Goal: Transaction & Acquisition: Purchase product/service

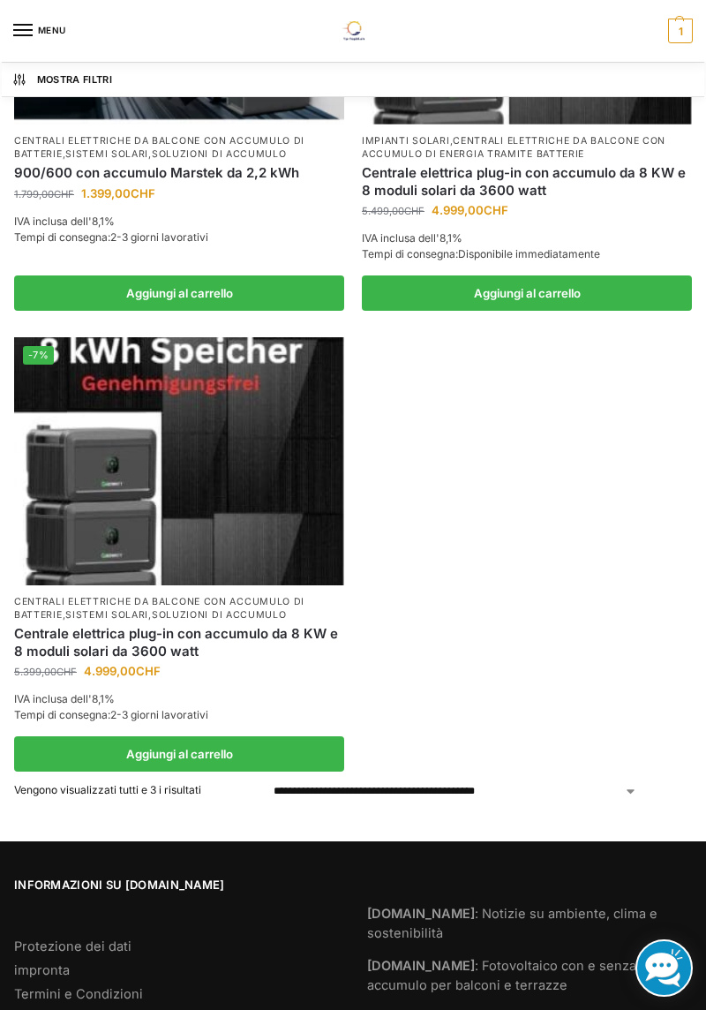
scroll to position [410, 0]
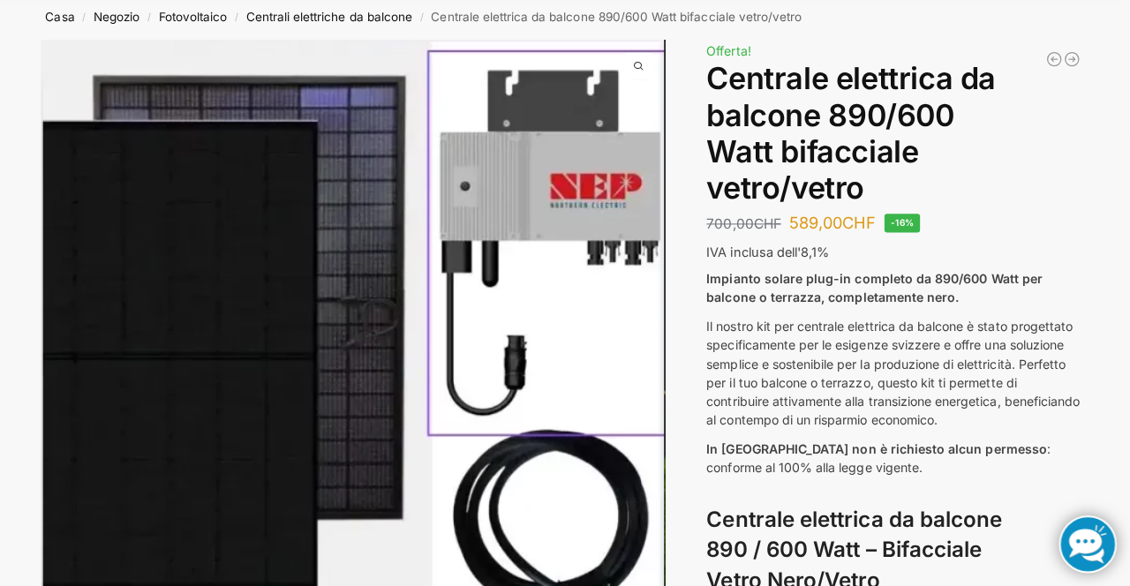
scroll to position [110, 0]
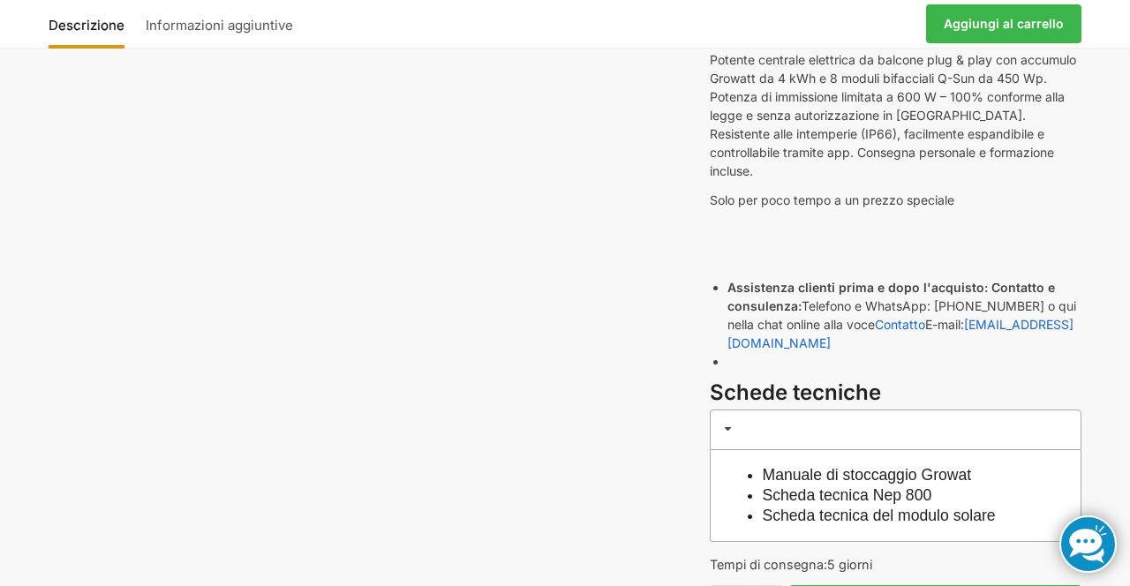
scroll to position [360, 0]
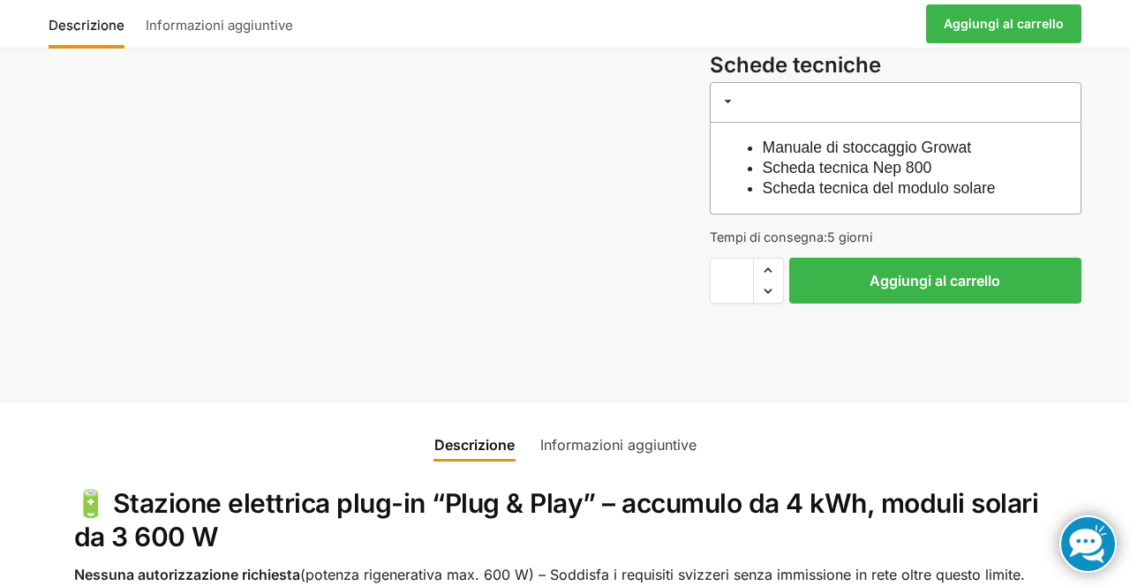
scroll to position [678, 0]
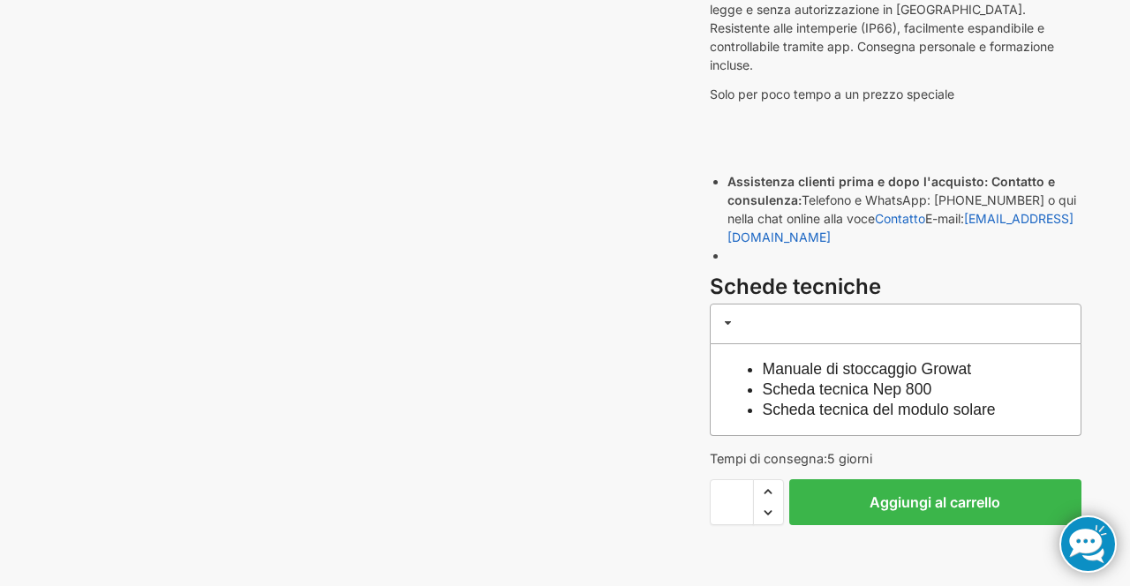
scroll to position [0, 0]
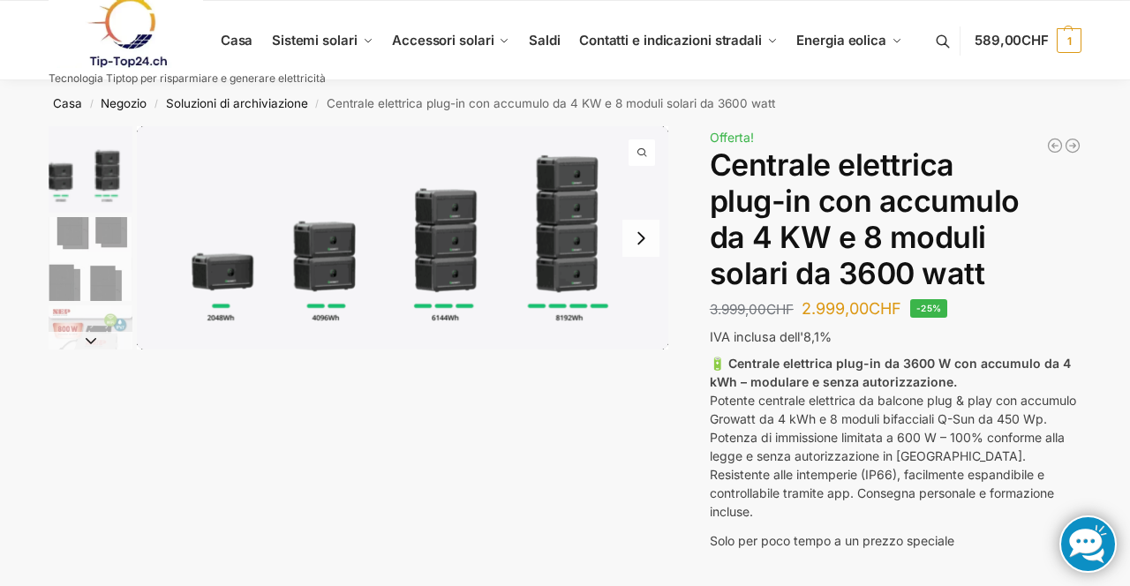
click at [115, 178] on img "1 / 9" at bounding box center [91, 169] width 84 height 86
click at [120, 198] on img "1 / 9" at bounding box center [91, 169] width 84 height 86
click at [122, 232] on img "2 / 9" at bounding box center [91, 259] width 84 height 84
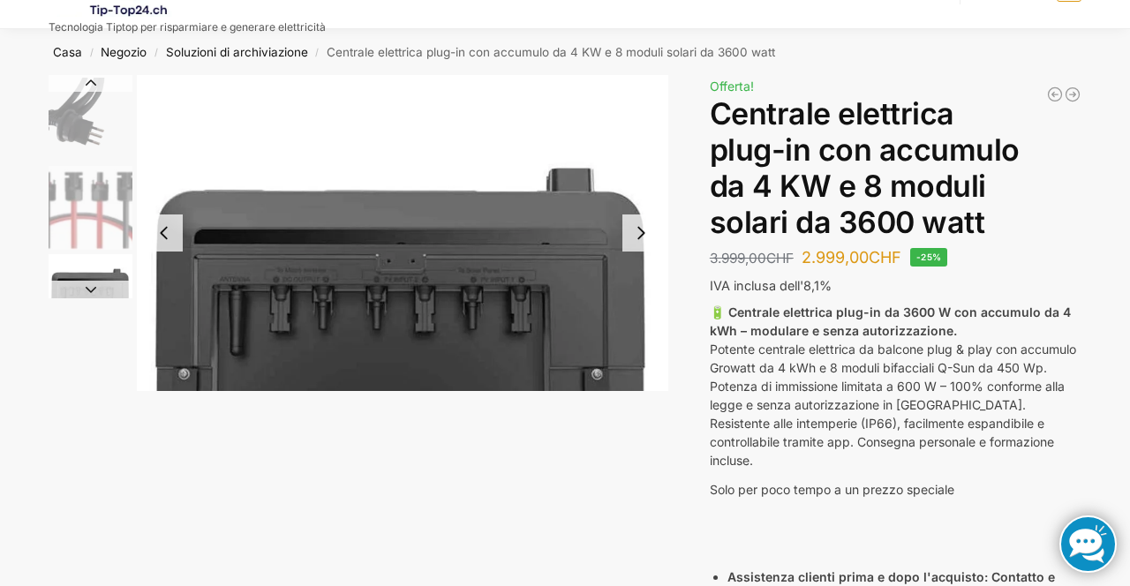
scroll to position [50, 0]
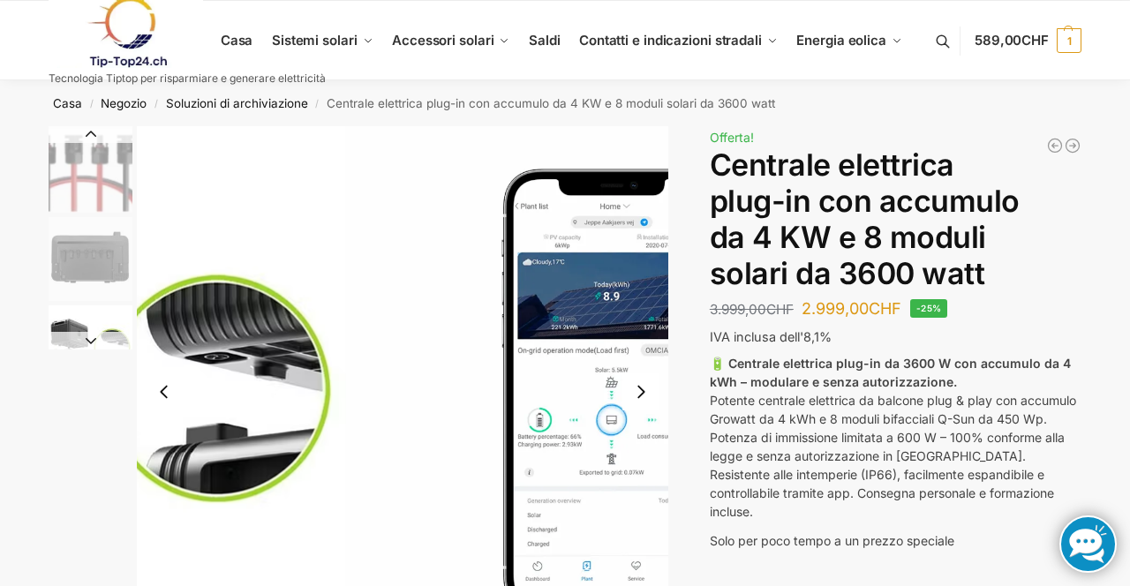
scroll to position [0, 0]
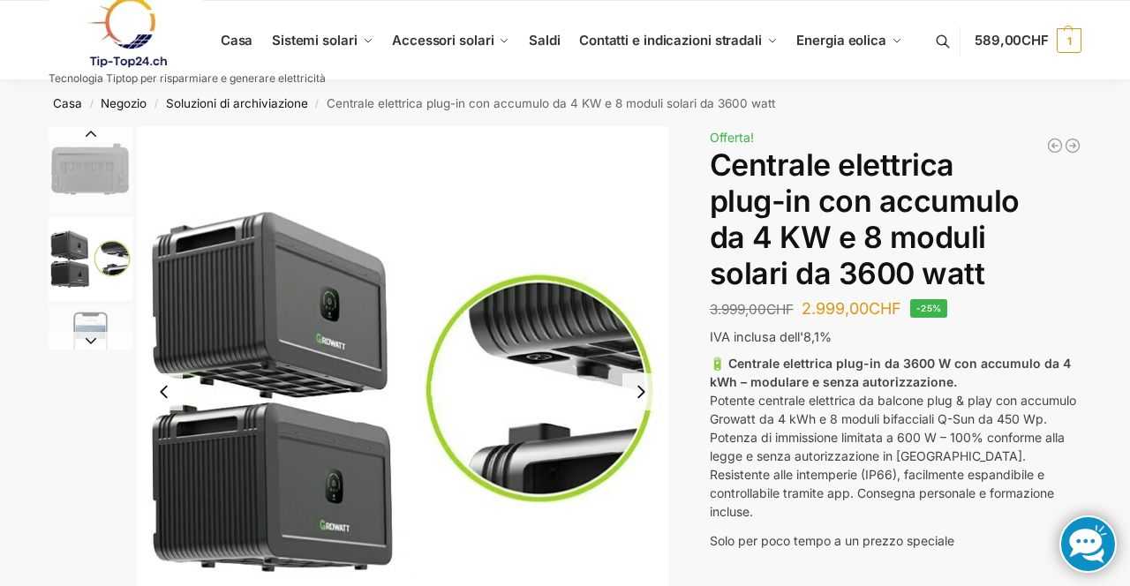
click at [109, 168] on img "7 / 9" at bounding box center [91, 171] width 84 height 84
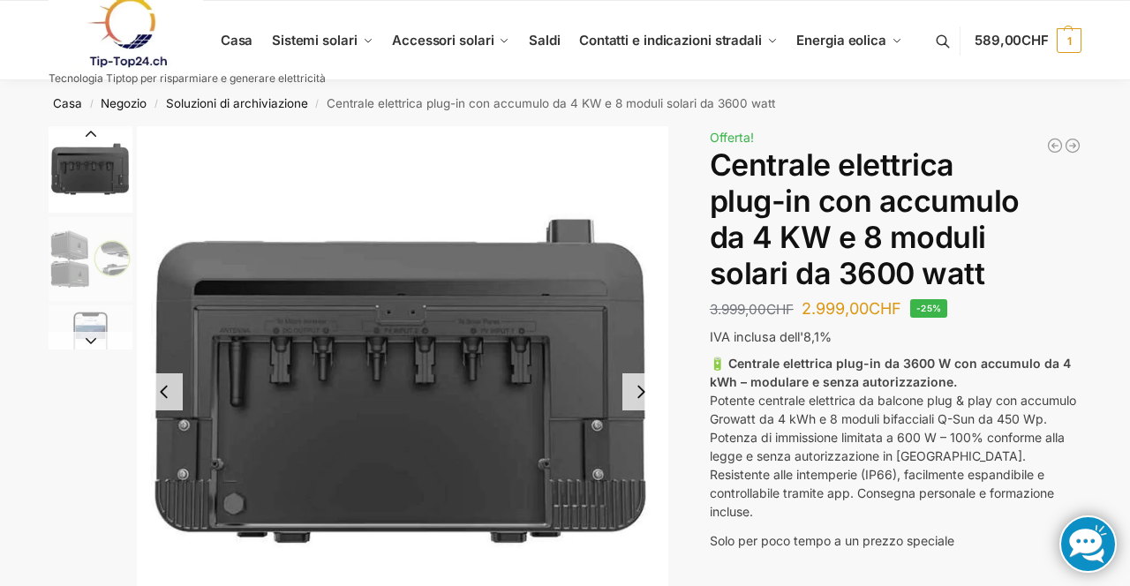
click at [106, 142] on button "Diapositiva precedente" at bounding box center [91, 134] width 84 height 18
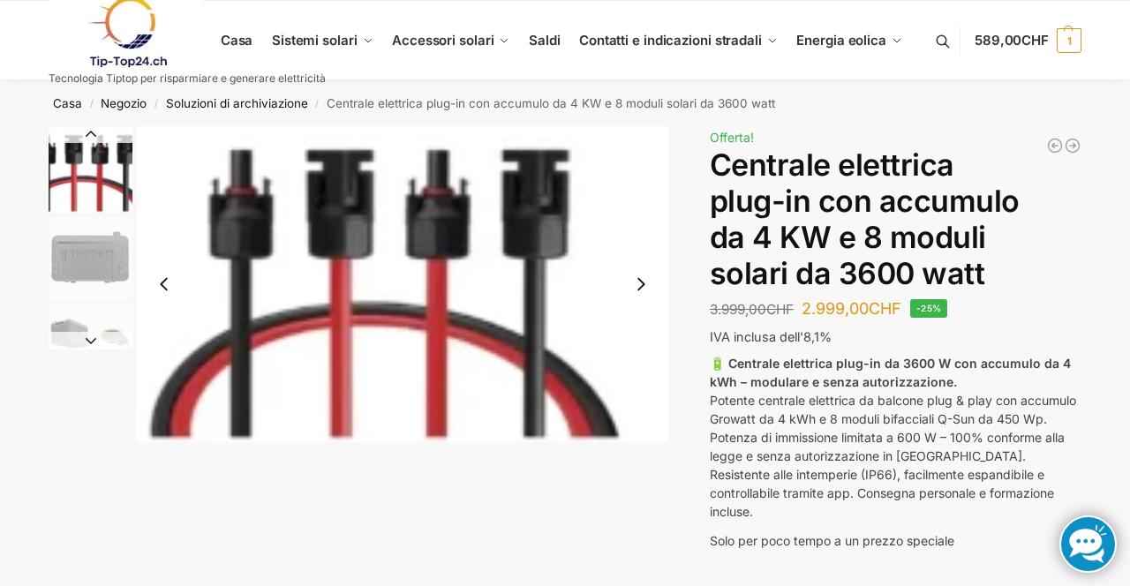
click at [103, 265] on img "7 / 9" at bounding box center [91, 259] width 84 height 84
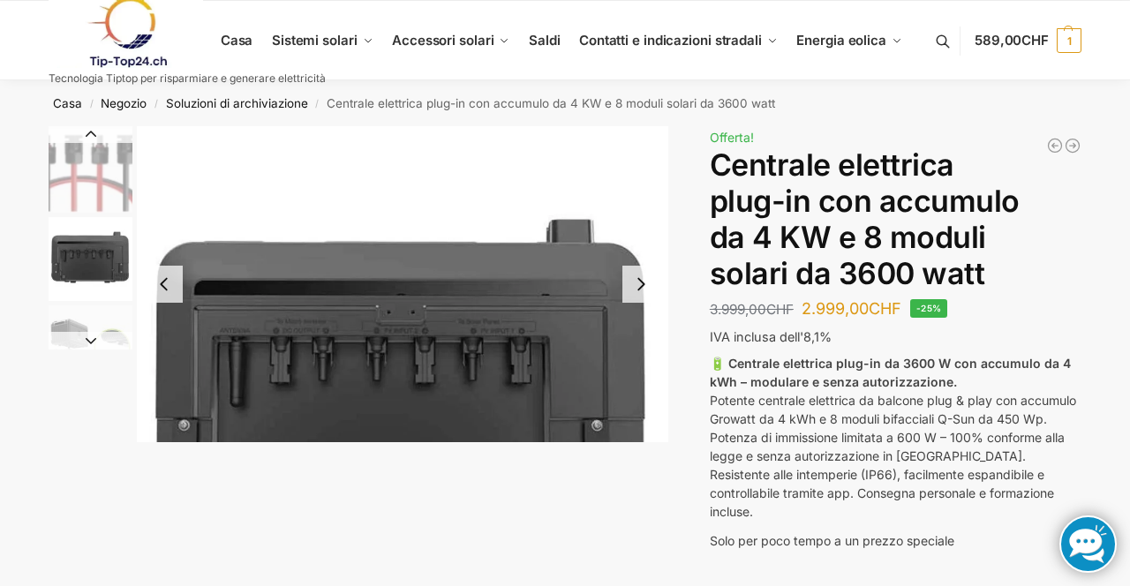
click at [95, 273] on img "7 / 9" at bounding box center [91, 259] width 84 height 84
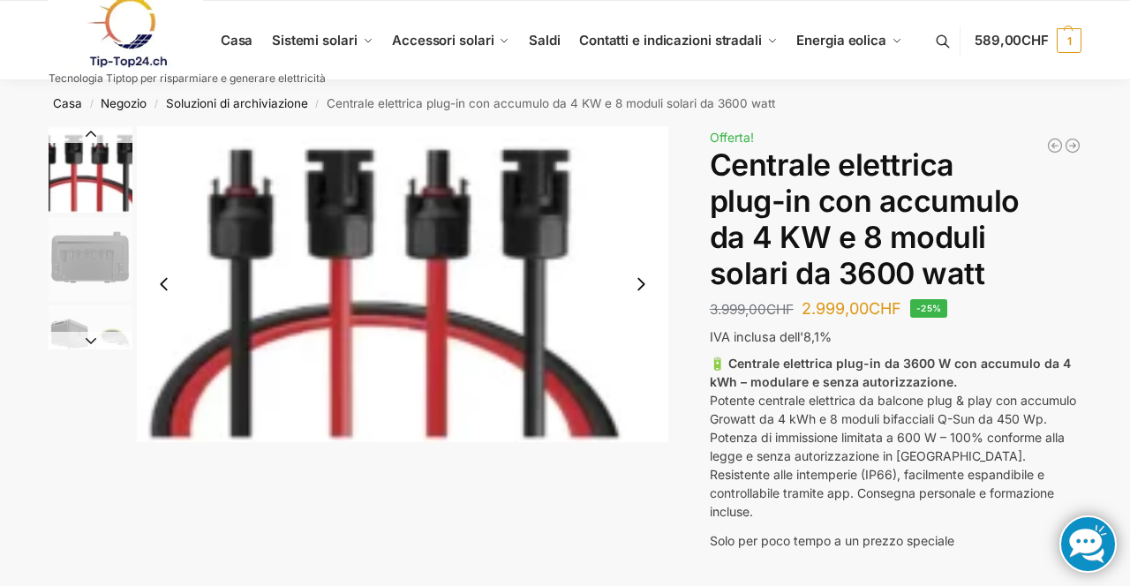
click at [91, 342] on button "Diapositiva successiva" at bounding box center [91, 341] width 84 height 18
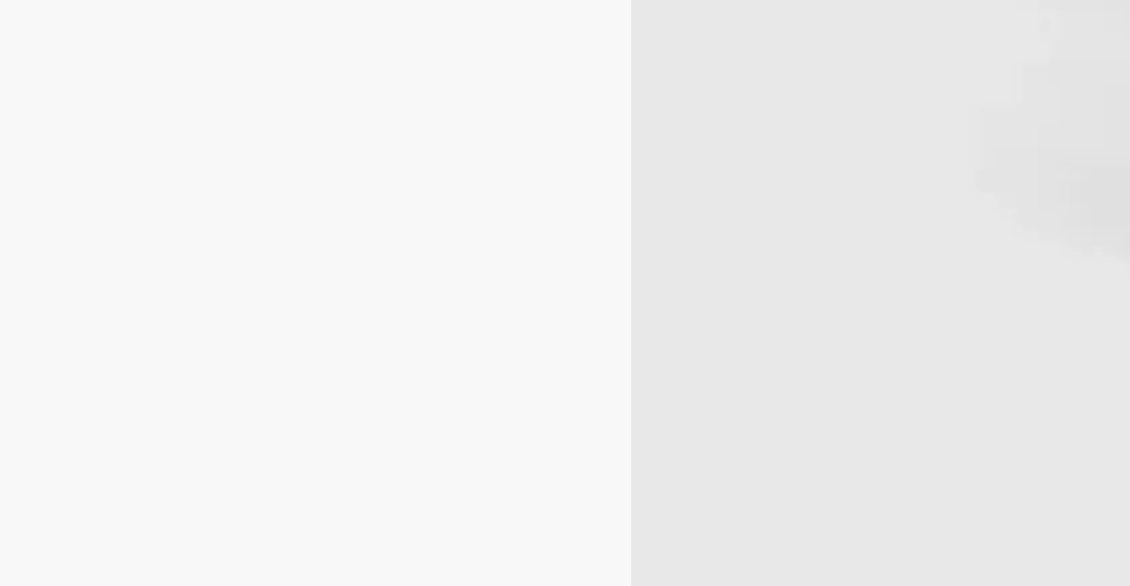
scroll to position [153, 0]
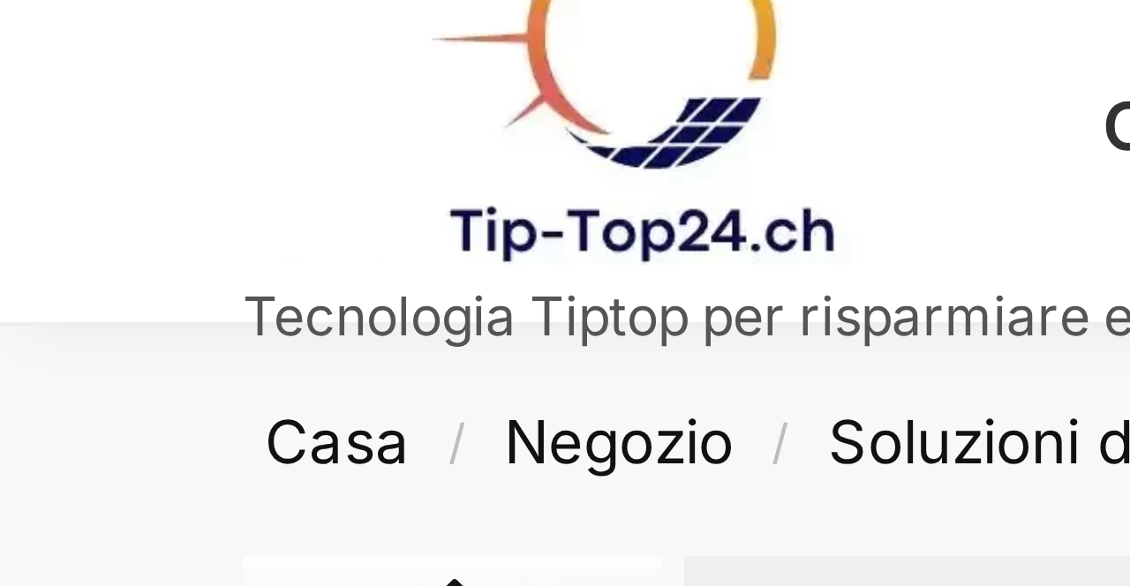
scroll to position [0, 0]
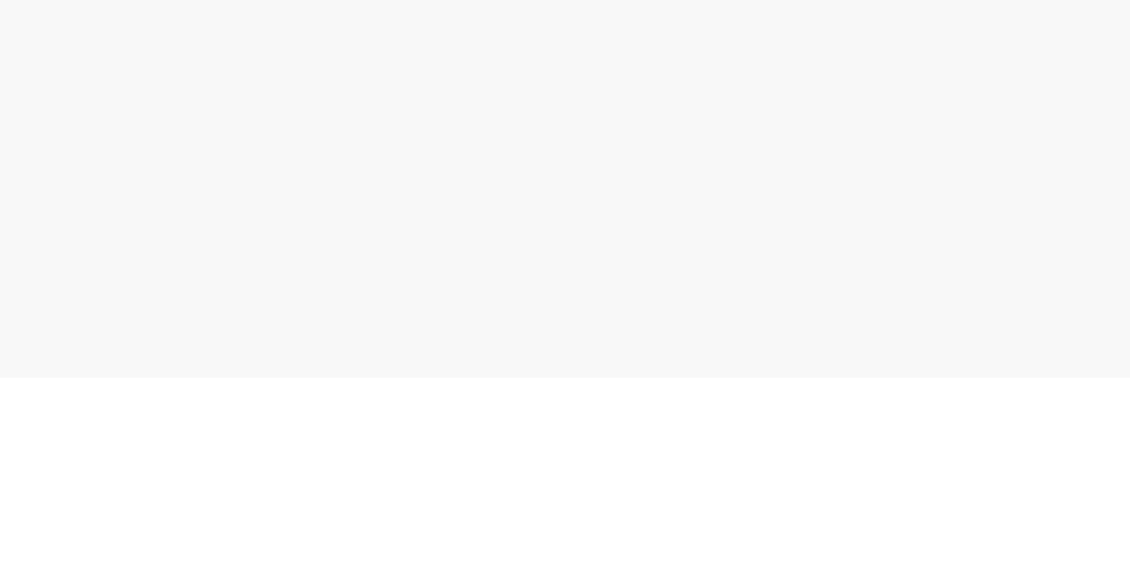
scroll to position [388, 0]
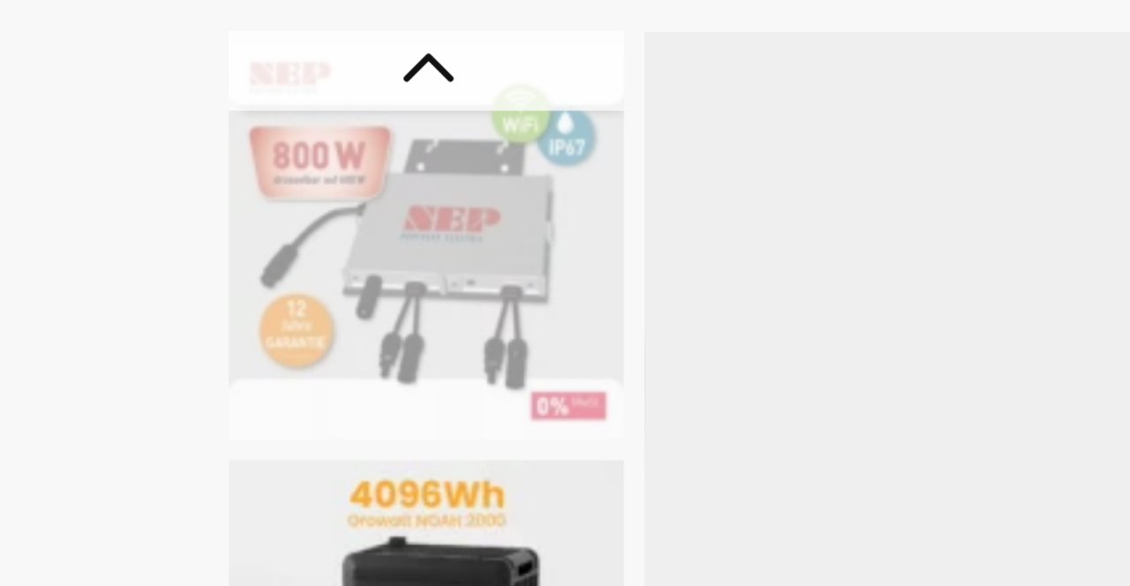
scroll to position [69, 0]
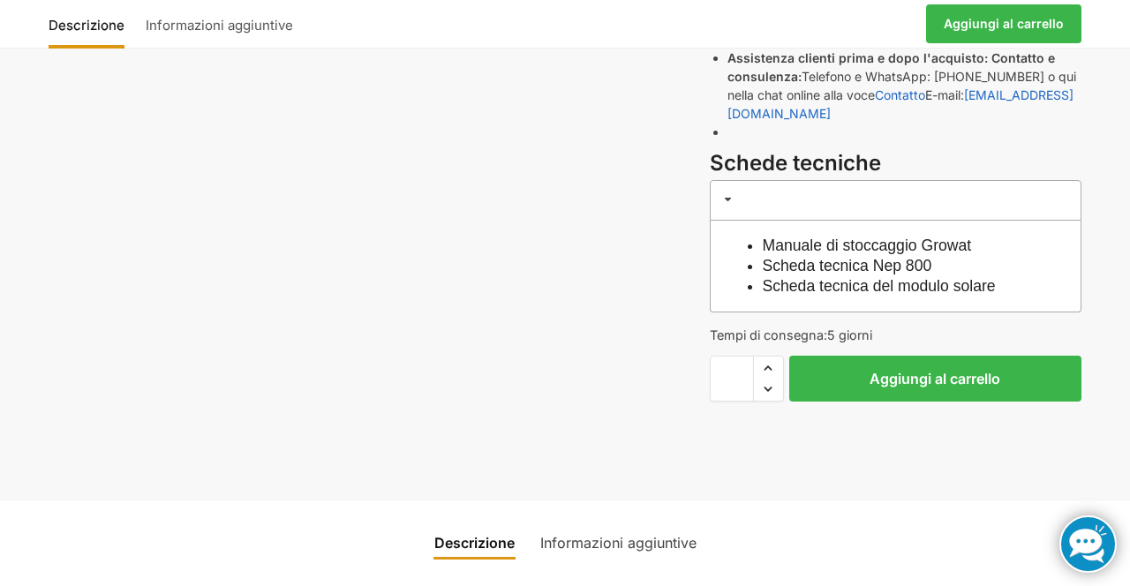
scroll to position [571, 0]
click at [935, 371] on button "Aggiungi al carrello" at bounding box center [935, 378] width 292 height 46
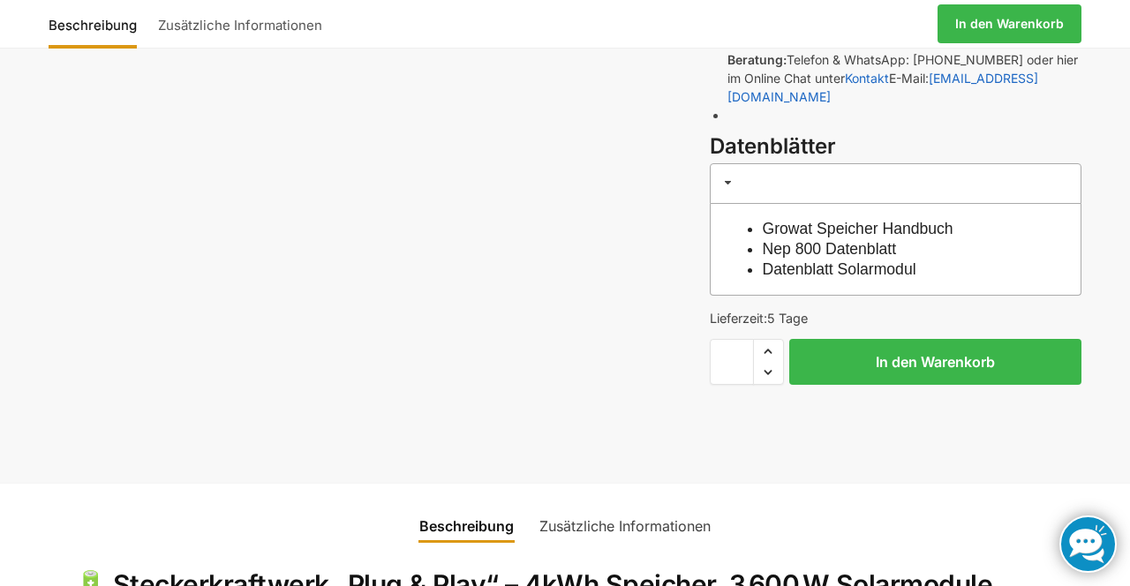
scroll to position [627, 0]
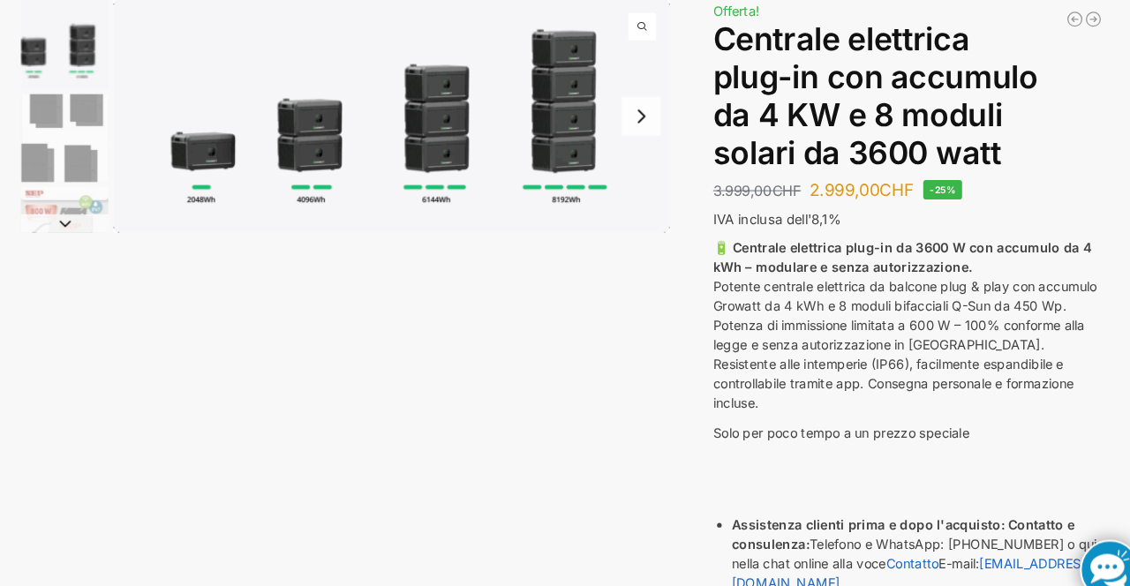
scroll to position [121, 0]
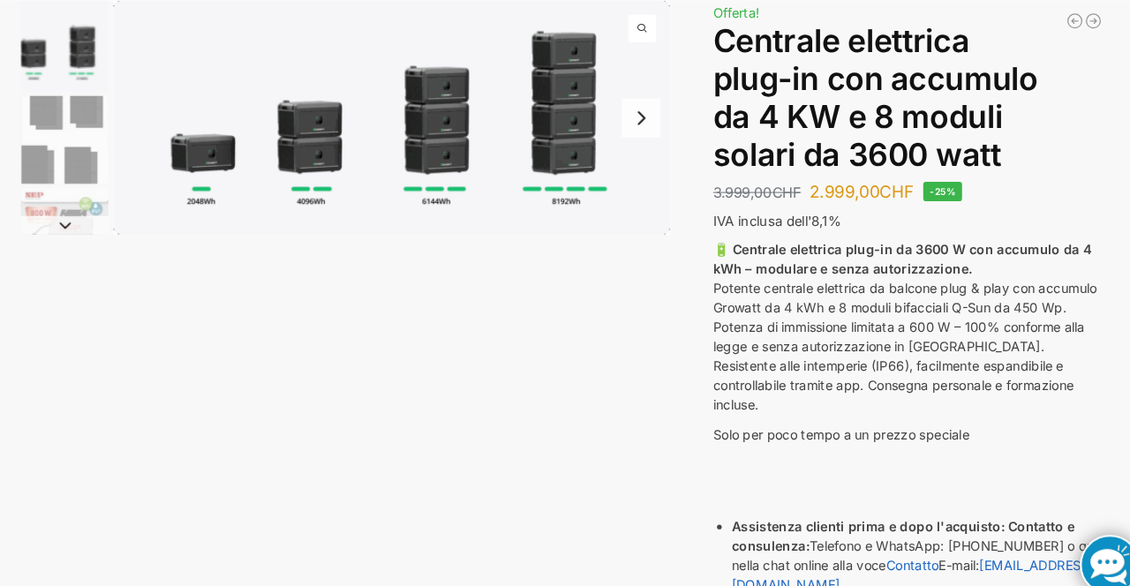
click at [1060, 184] on div "Centrale elettrica da balcone con modulo solare da 890 watt e accumulo Zendure …" at bounding box center [895, 462] width 372 height 915
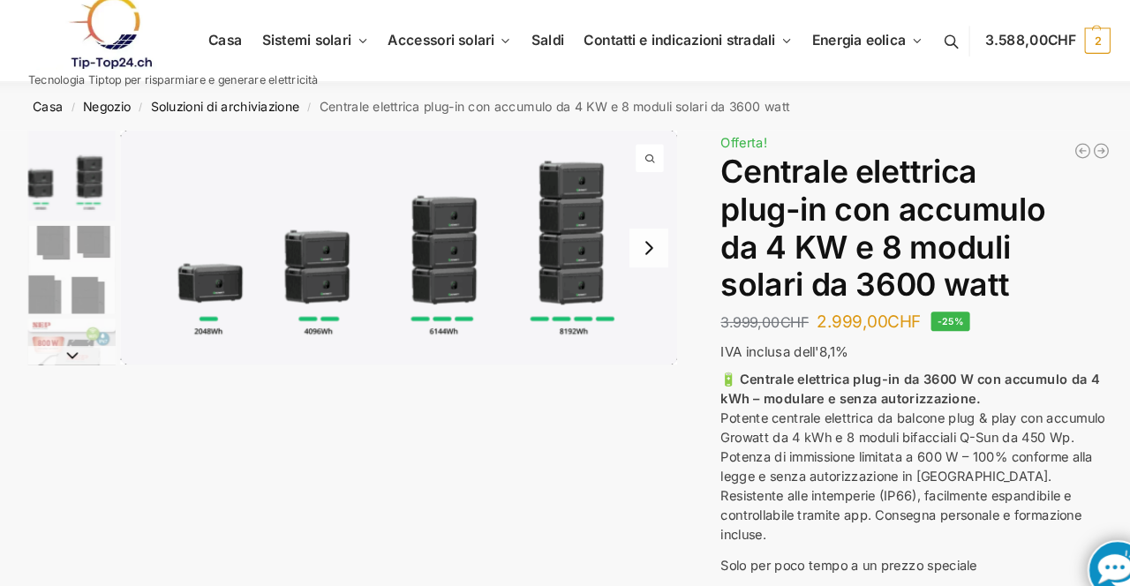
scroll to position [0, 0]
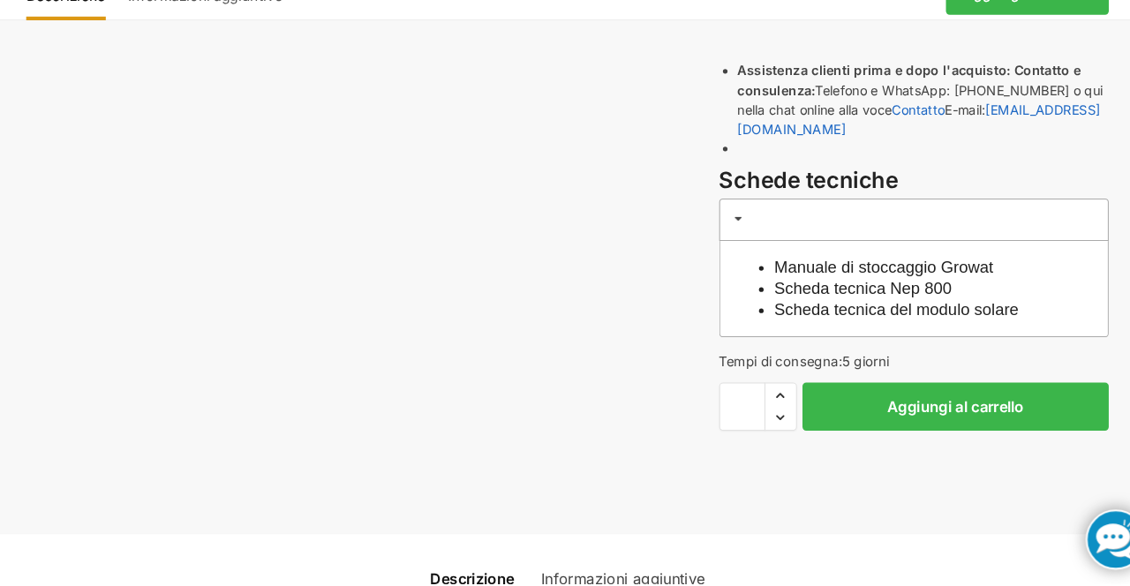
scroll to position [572, 0]
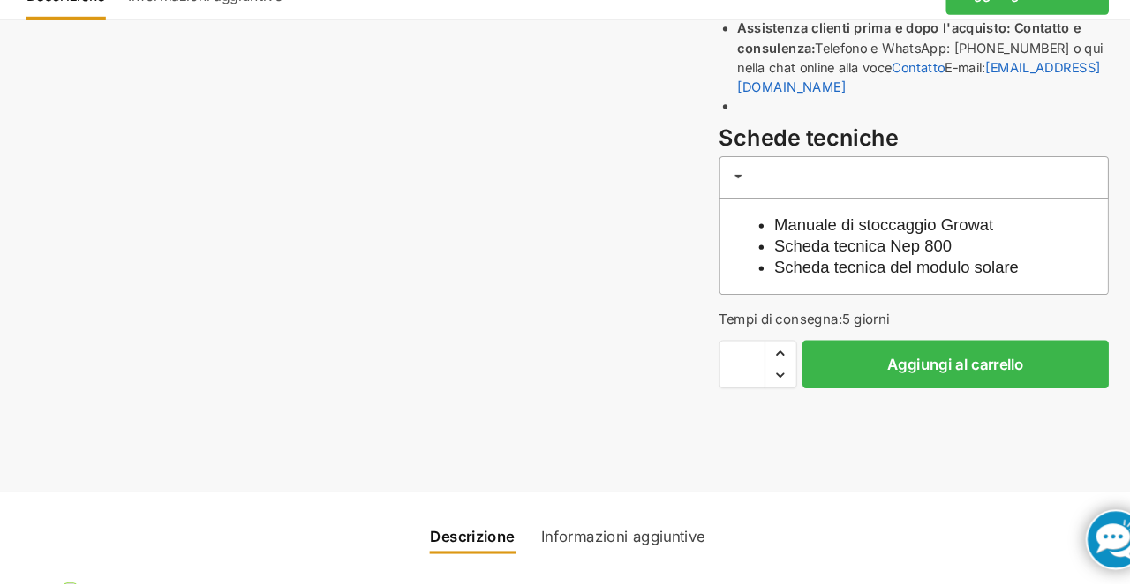
click at [23, 443] on div "Descrizione Informazioni aggiuntive 3.999,00 CHF Il prezzo originale era: 3.999…" at bounding box center [564, 25] width 1107 height 943
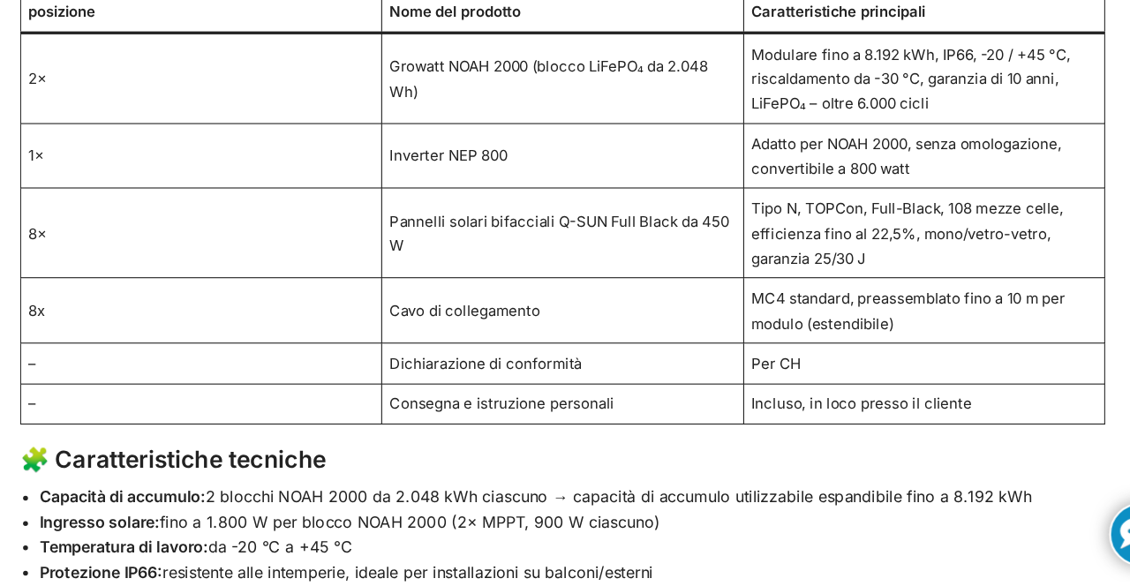
scroll to position [1294, 0]
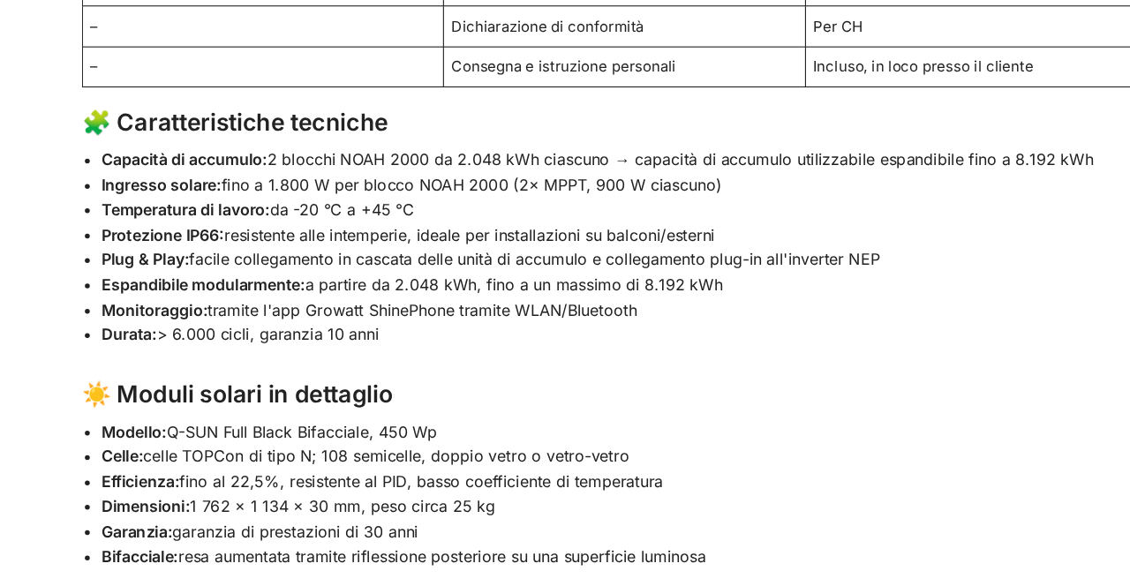
scroll to position [1598, 0]
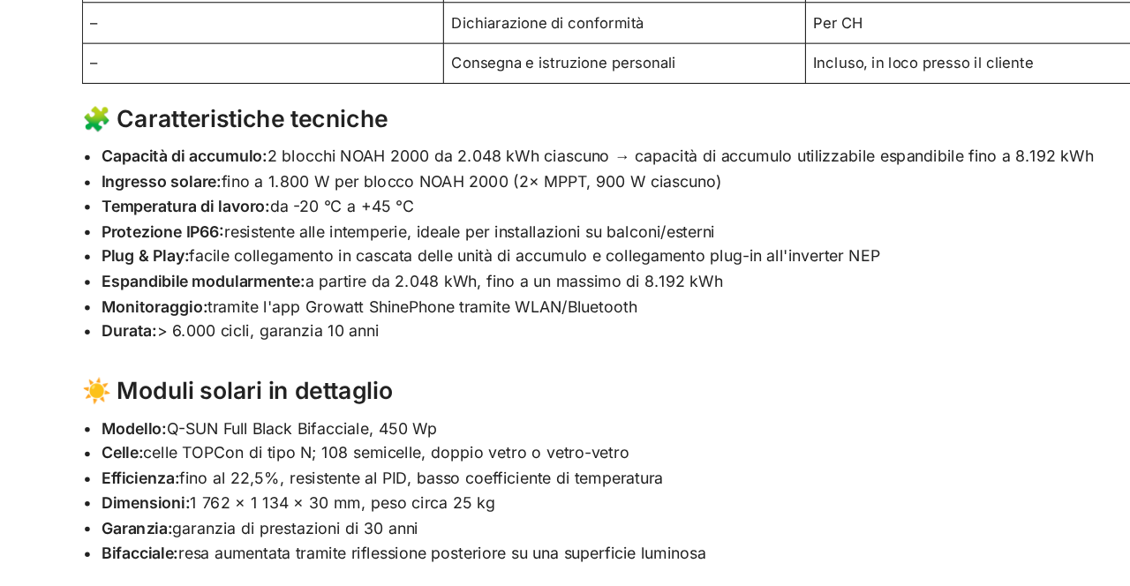
click at [987, 505] on li "Dimensioni: 1 762 × 1 134 × 30 mm, peso circa 25 kg" at bounding box center [574, 516] width 965 height 23
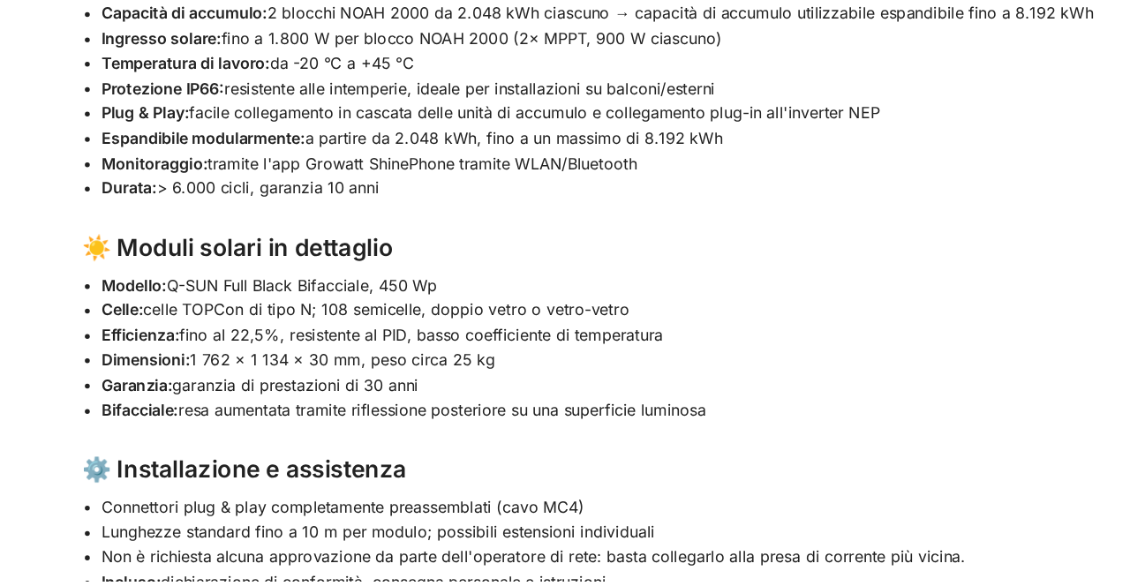
scroll to position [1798, 0]
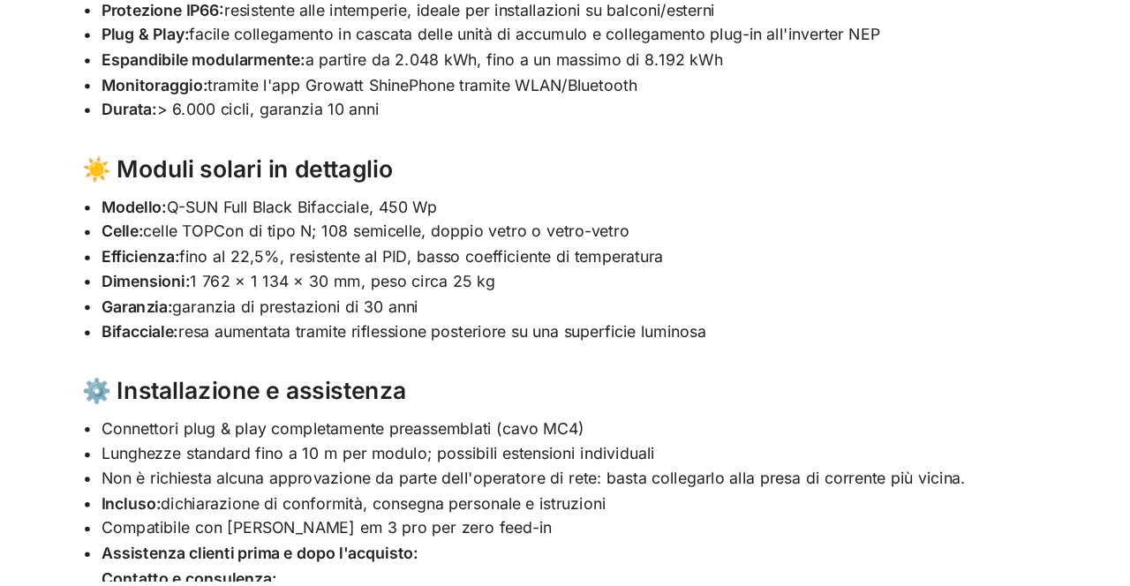
click at [985, 327] on li "Garanzia: garanzia di prestazioni di 30 anni" at bounding box center [574, 338] width 965 height 23
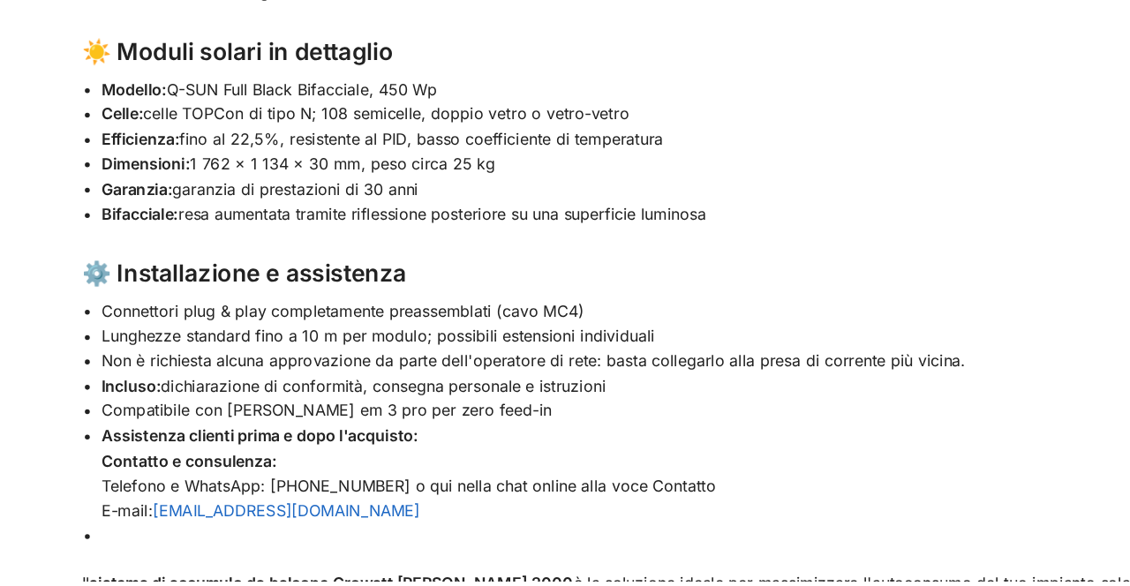
scroll to position [1906, 0]
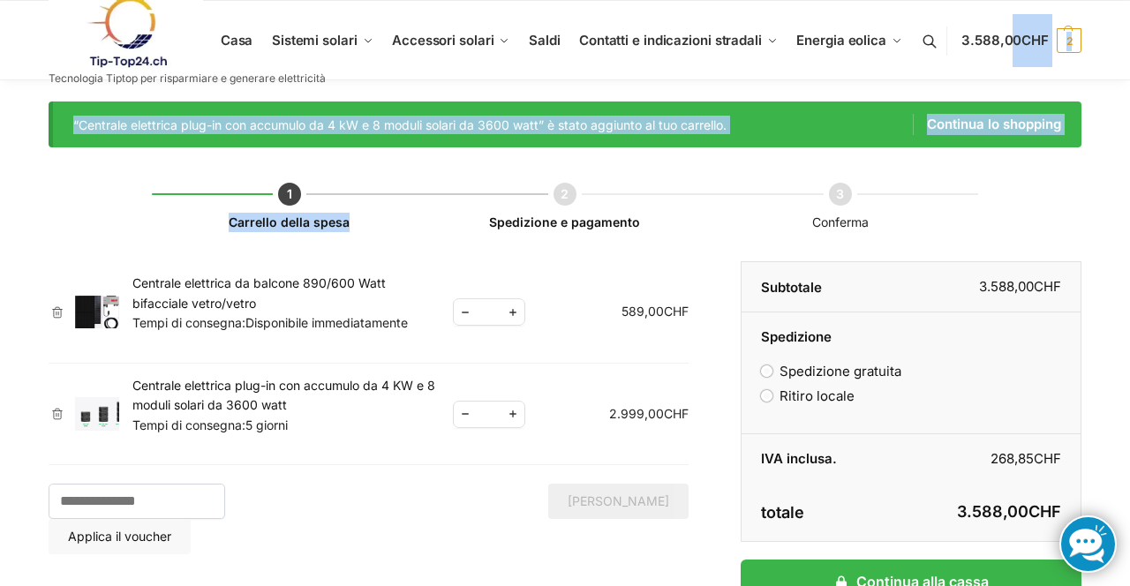
click at [990, 227] on div "Carrello della spesa Spedizione e pagamento Conferma Rimuovi articolo Miniatura…" at bounding box center [565, 408] width 1032 height 522
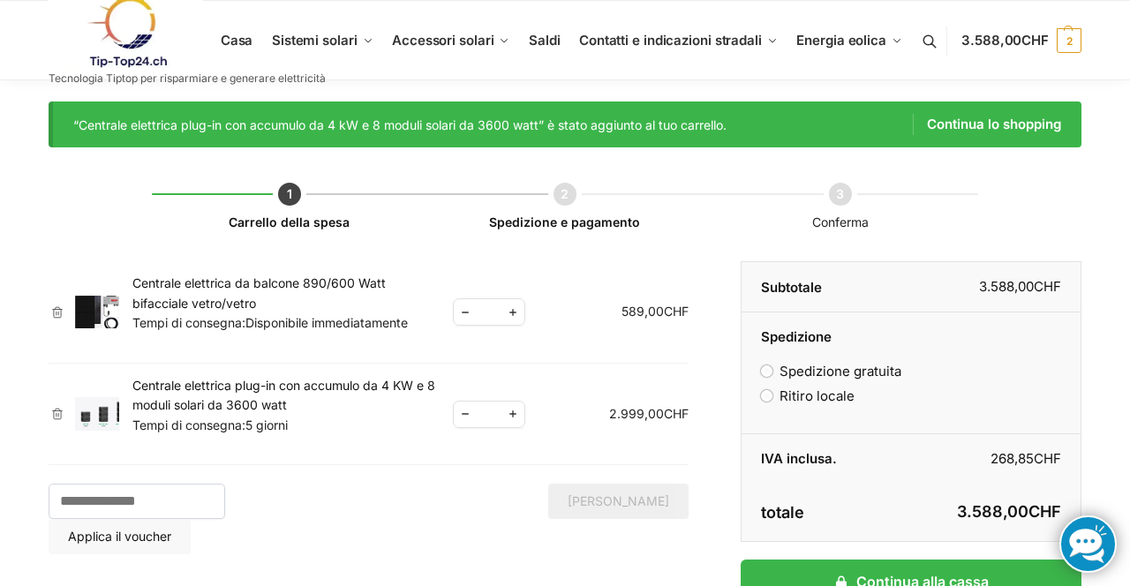
click at [1097, 221] on div "Carrello della spesa Carrello della spesa Spedizione e pagamento Conferma Rimuo…" at bounding box center [564, 408] width 1107 height 522
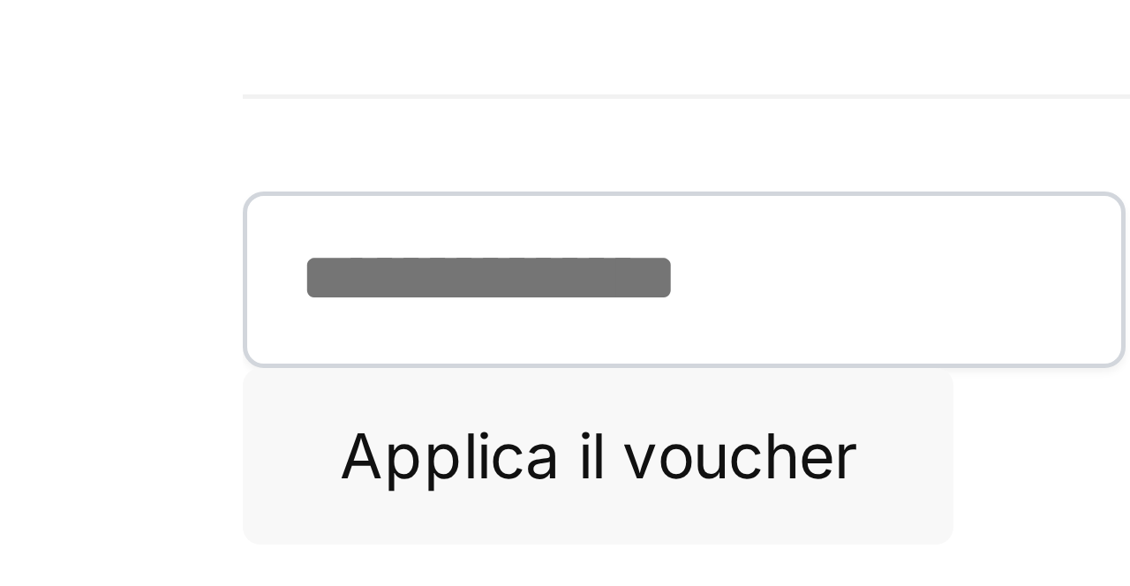
scroll to position [21, 0]
